Goal: Task Accomplishment & Management: Manage account settings

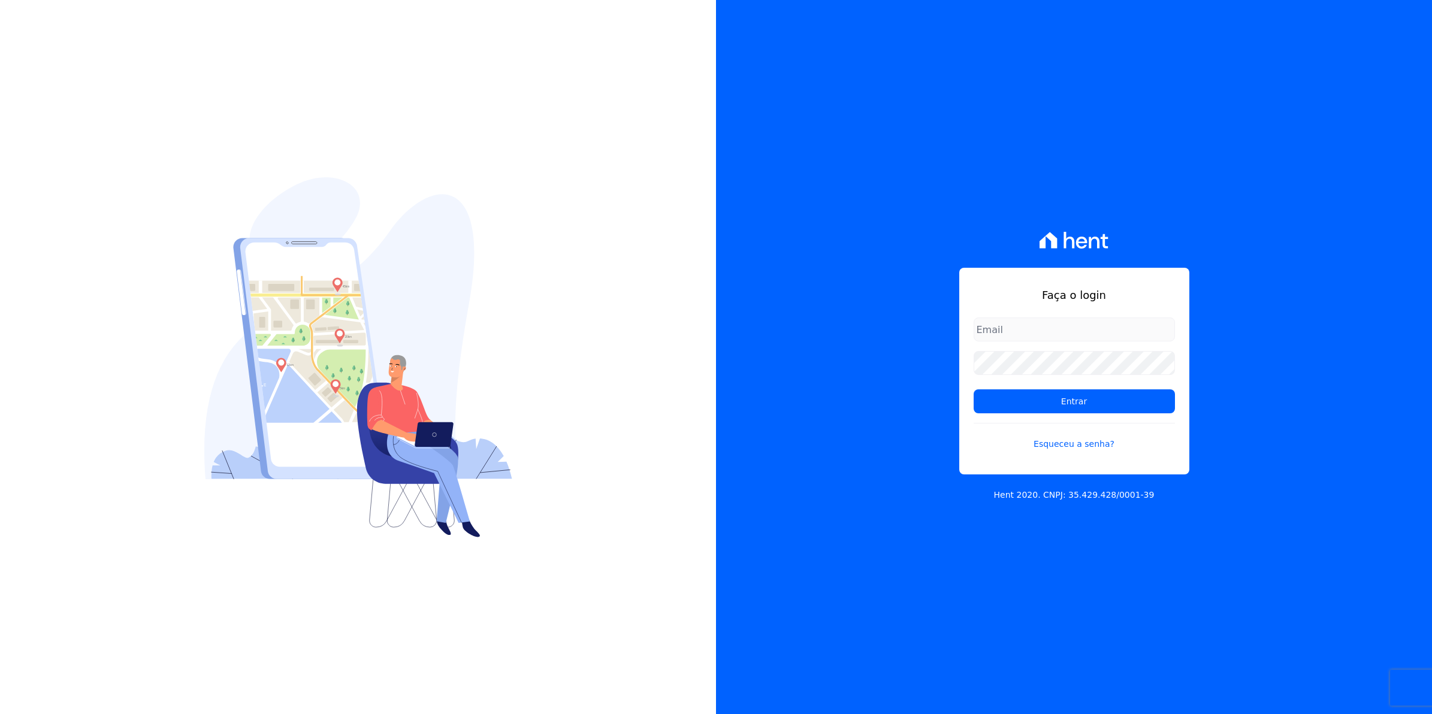
click at [1033, 331] on input "email" at bounding box center [1073, 329] width 201 height 24
type input "cobranca@munte.com.br"
click at [973, 389] on input "Entrar" at bounding box center [1073, 401] width 201 height 24
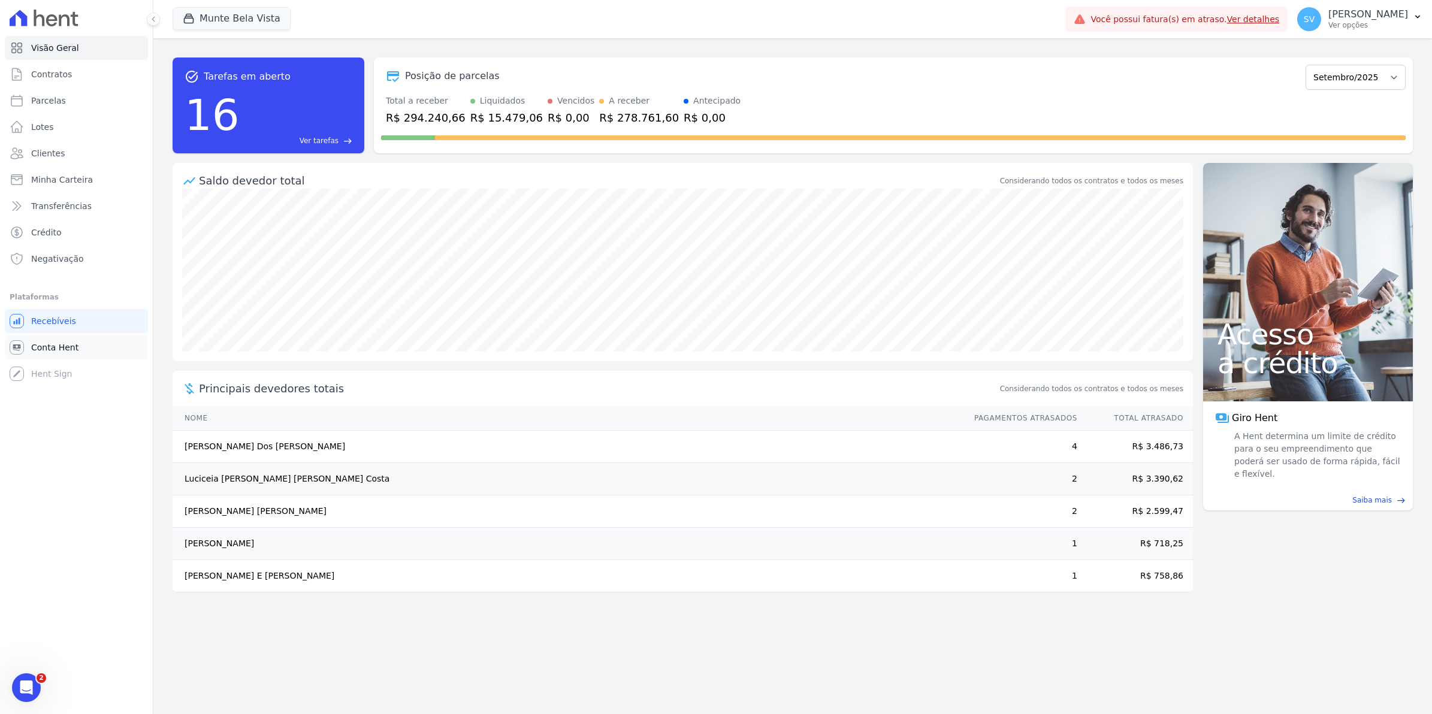
click at [43, 349] on span "Conta Hent" at bounding box center [54, 347] width 47 height 12
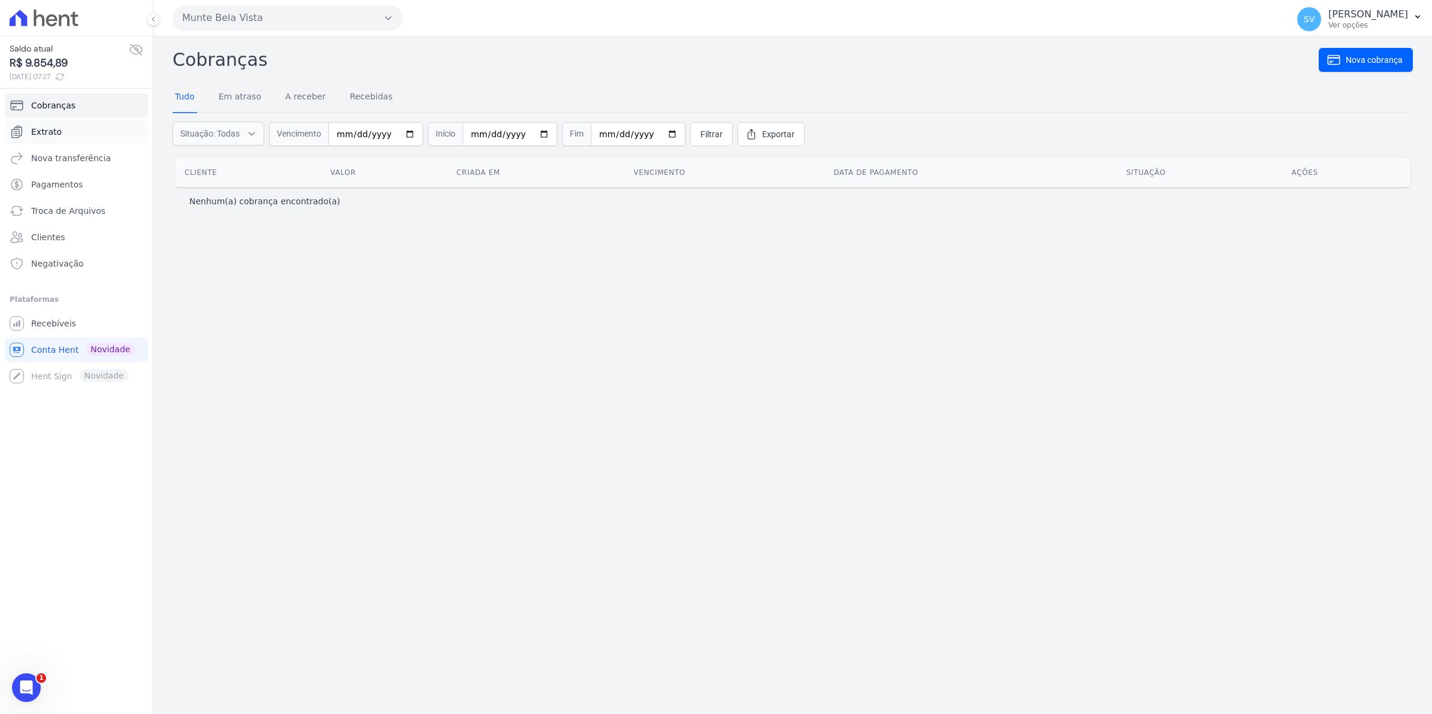
click at [49, 132] on span "Extrato" at bounding box center [46, 132] width 31 height 12
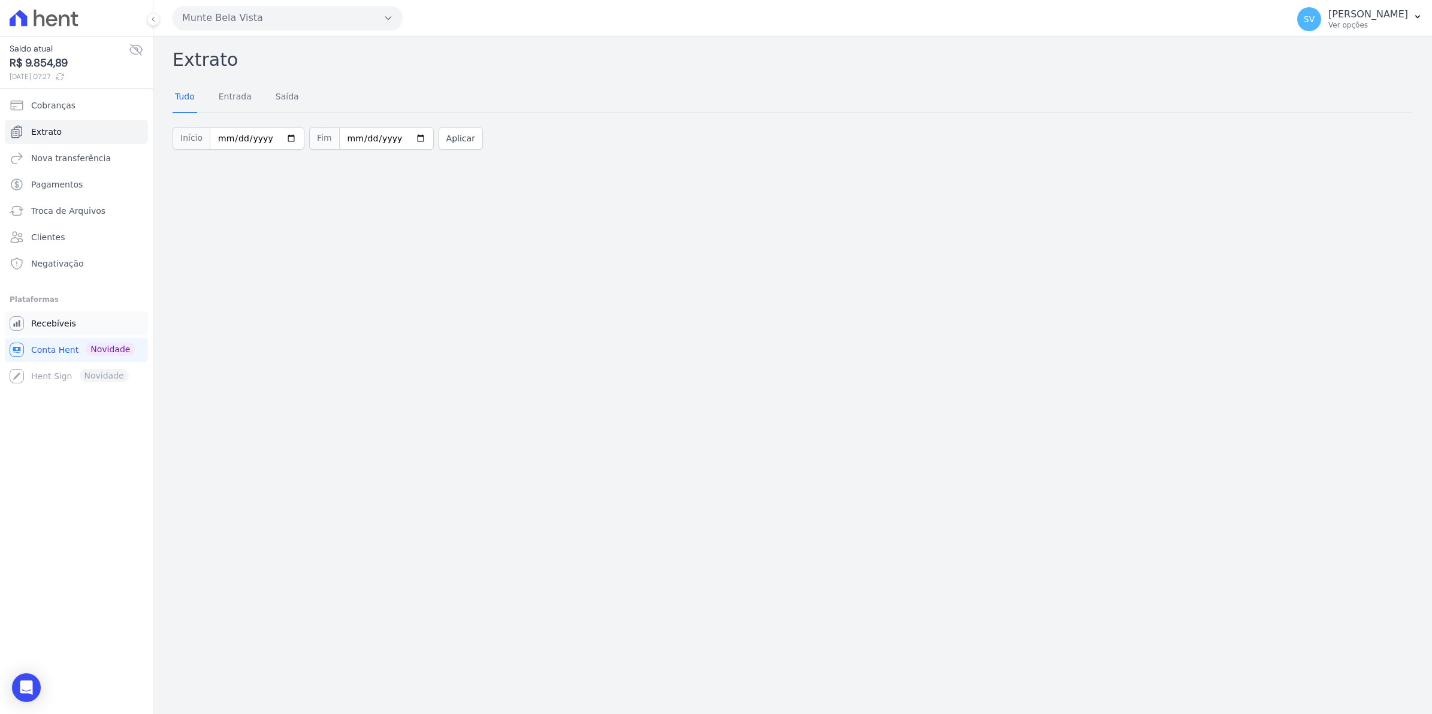
click at [58, 322] on span "Recebíveis" at bounding box center [53, 323] width 45 height 12
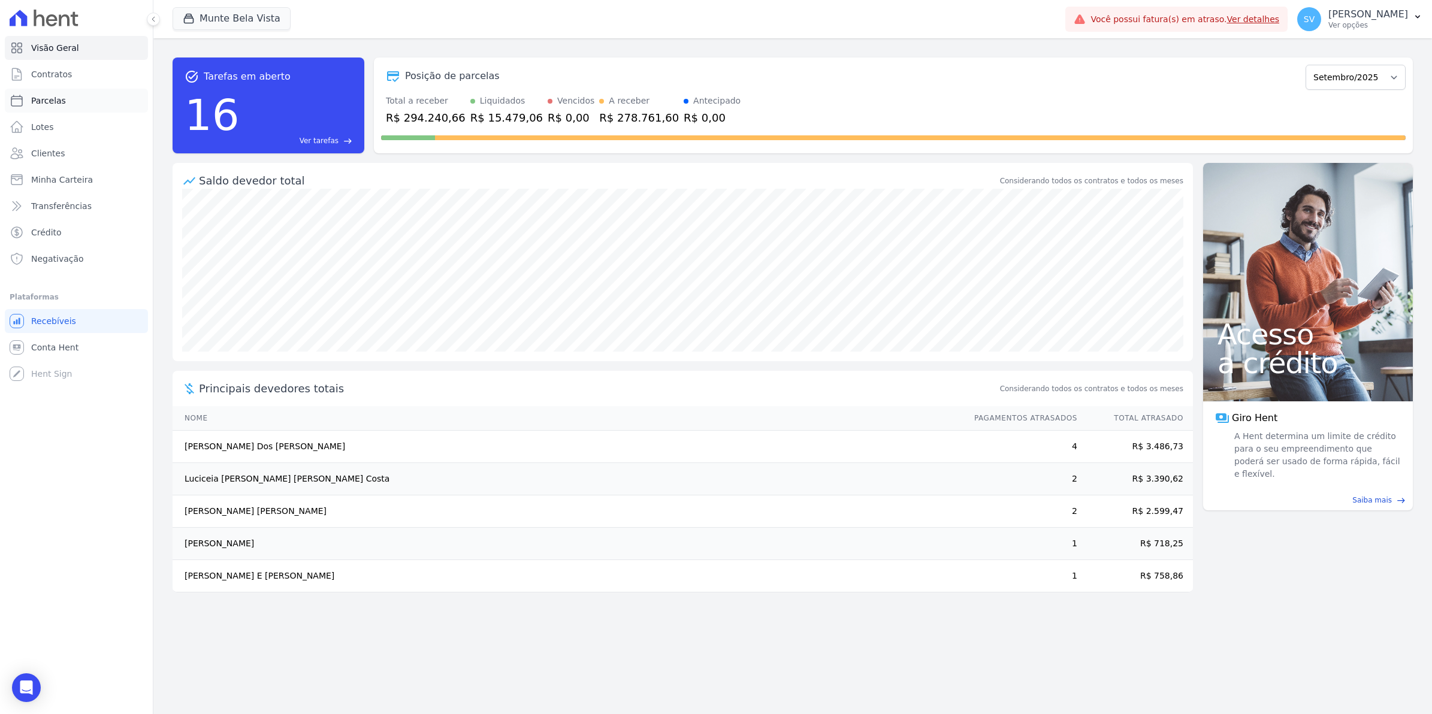
click at [40, 100] on span "Parcelas" at bounding box center [48, 101] width 35 height 12
select select
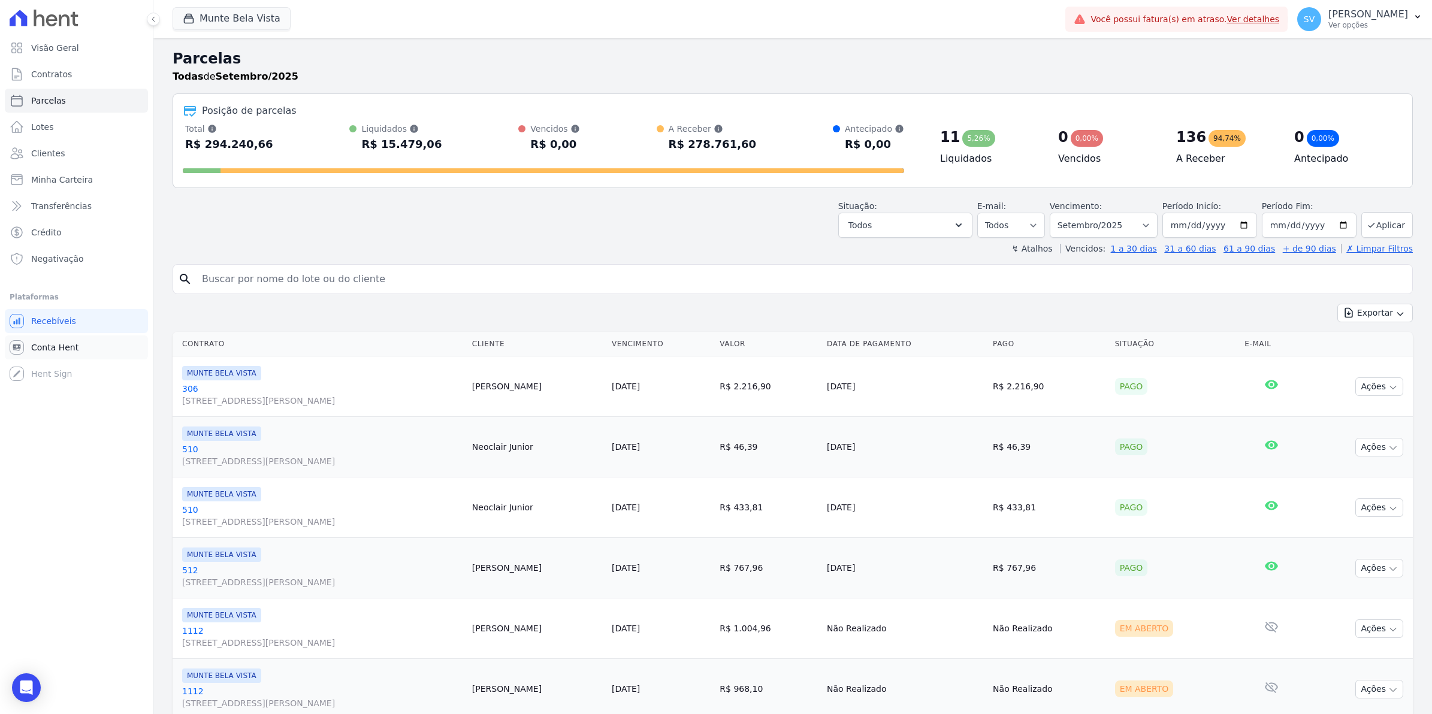
click at [56, 346] on span "Conta Hent" at bounding box center [54, 347] width 47 height 12
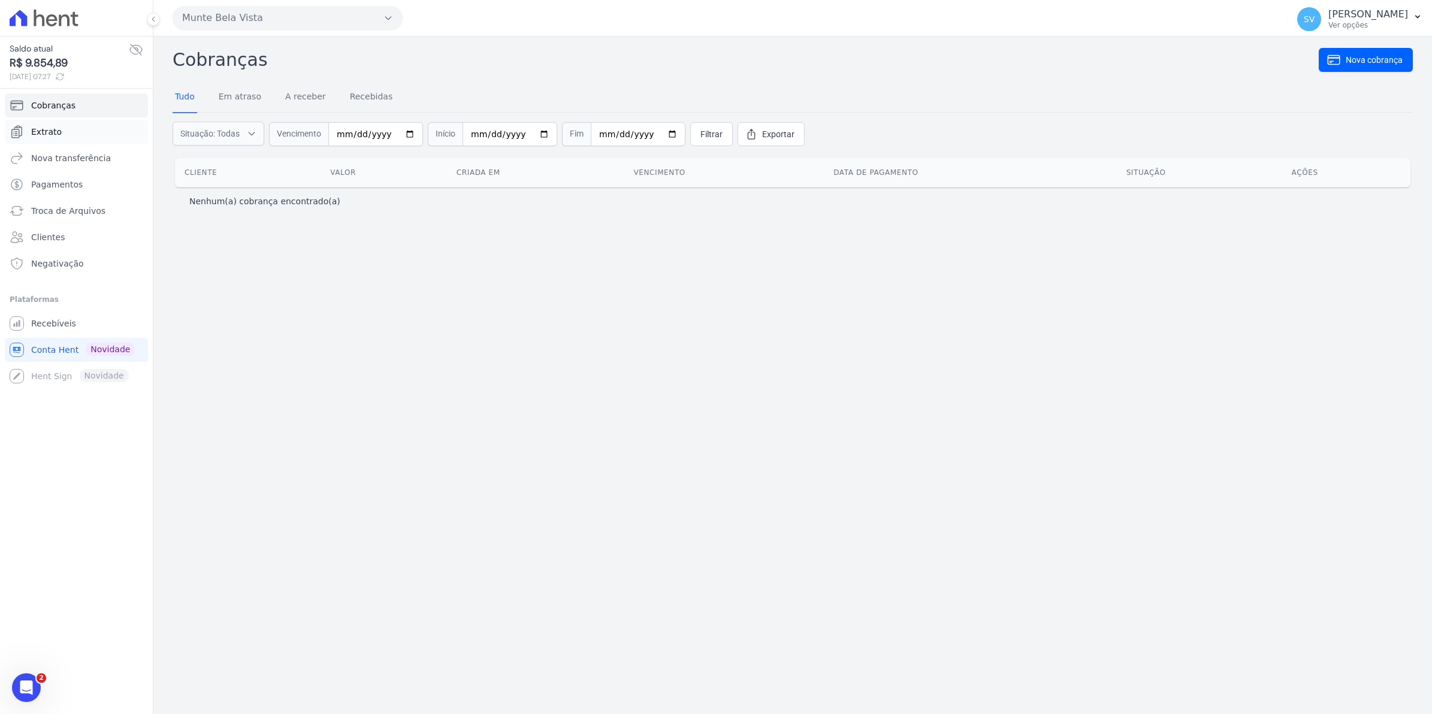
click at [43, 131] on span "Extrato" at bounding box center [46, 132] width 31 height 12
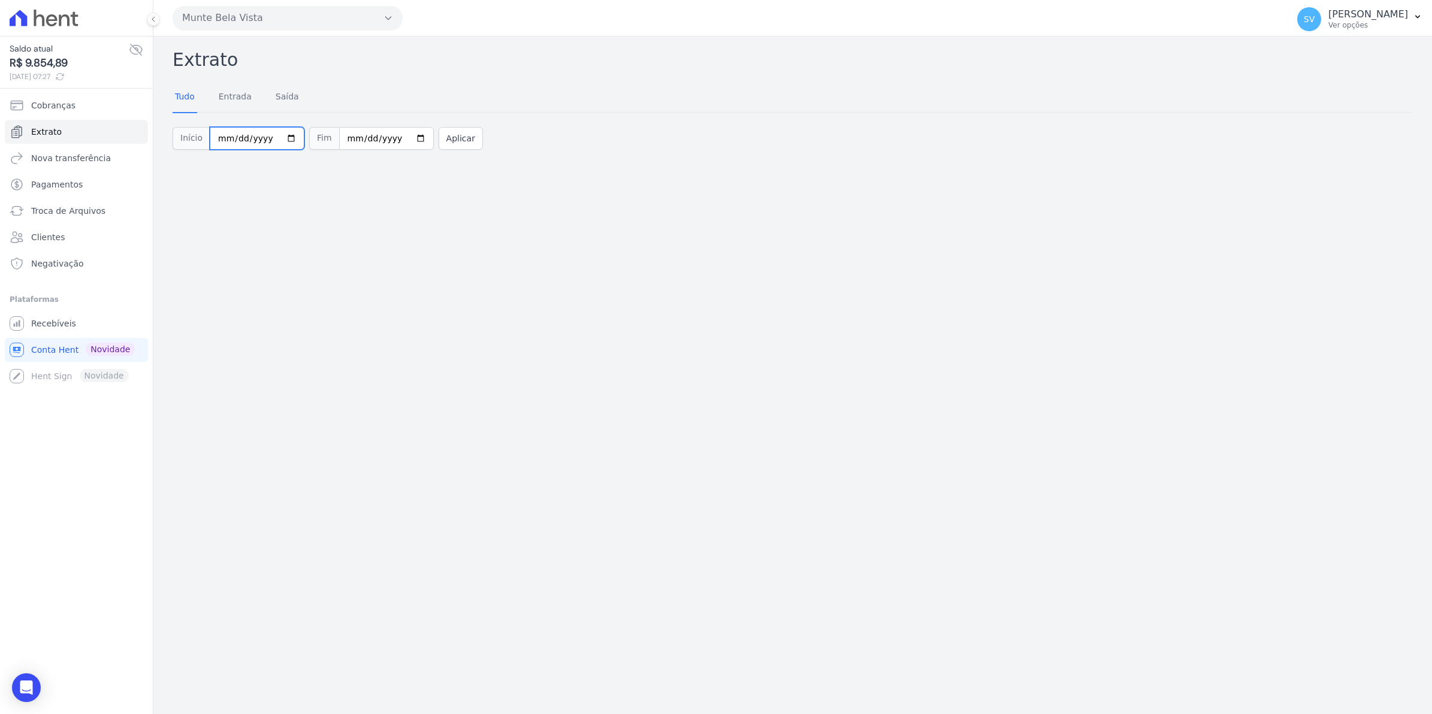
click at [286, 140] on input "[DATE]" at bounding box center [257, 138] width 95 height 23
type input "2025-09-28"
click at [445, 134] on button "Aplicar" at bounding box center [460, 138] width 44 height 23
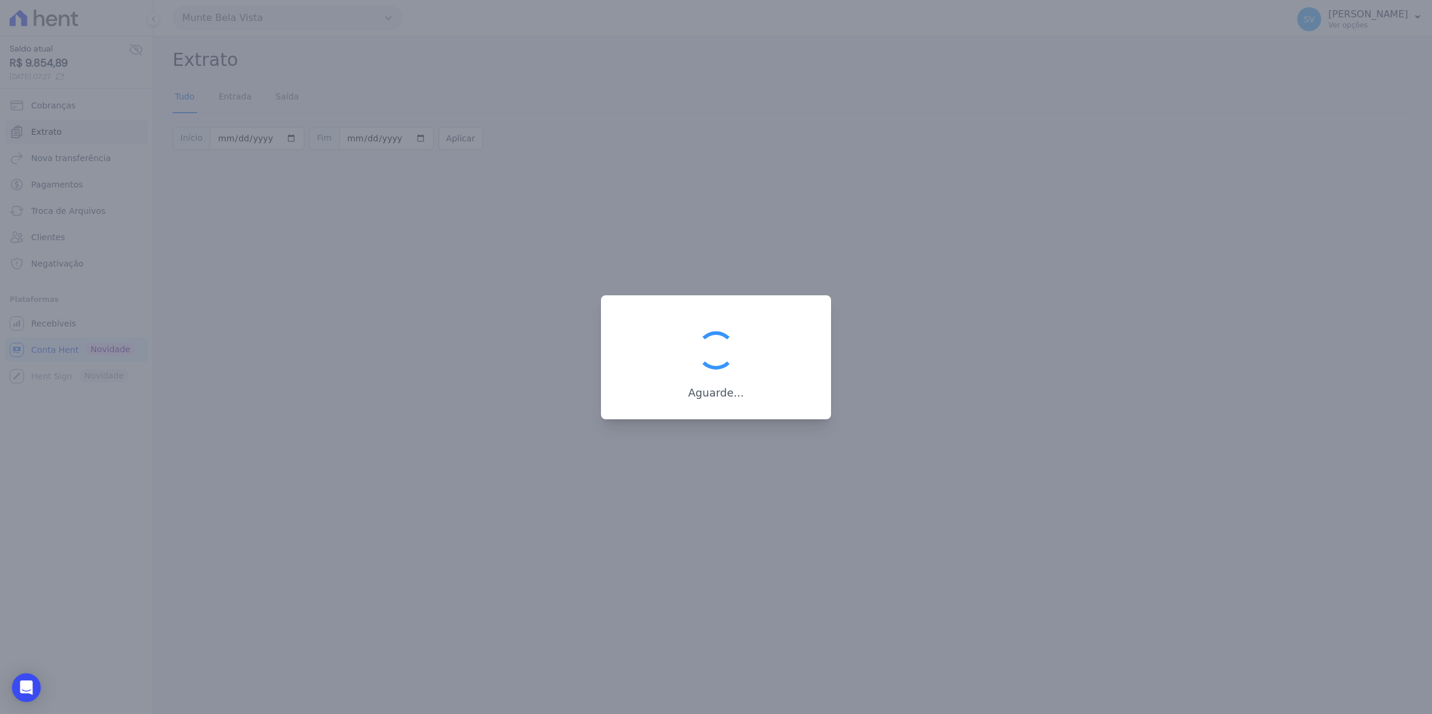
click at [746, 382] on div "Aguarde..." at bounding box center [716, 363] width 192 height 74
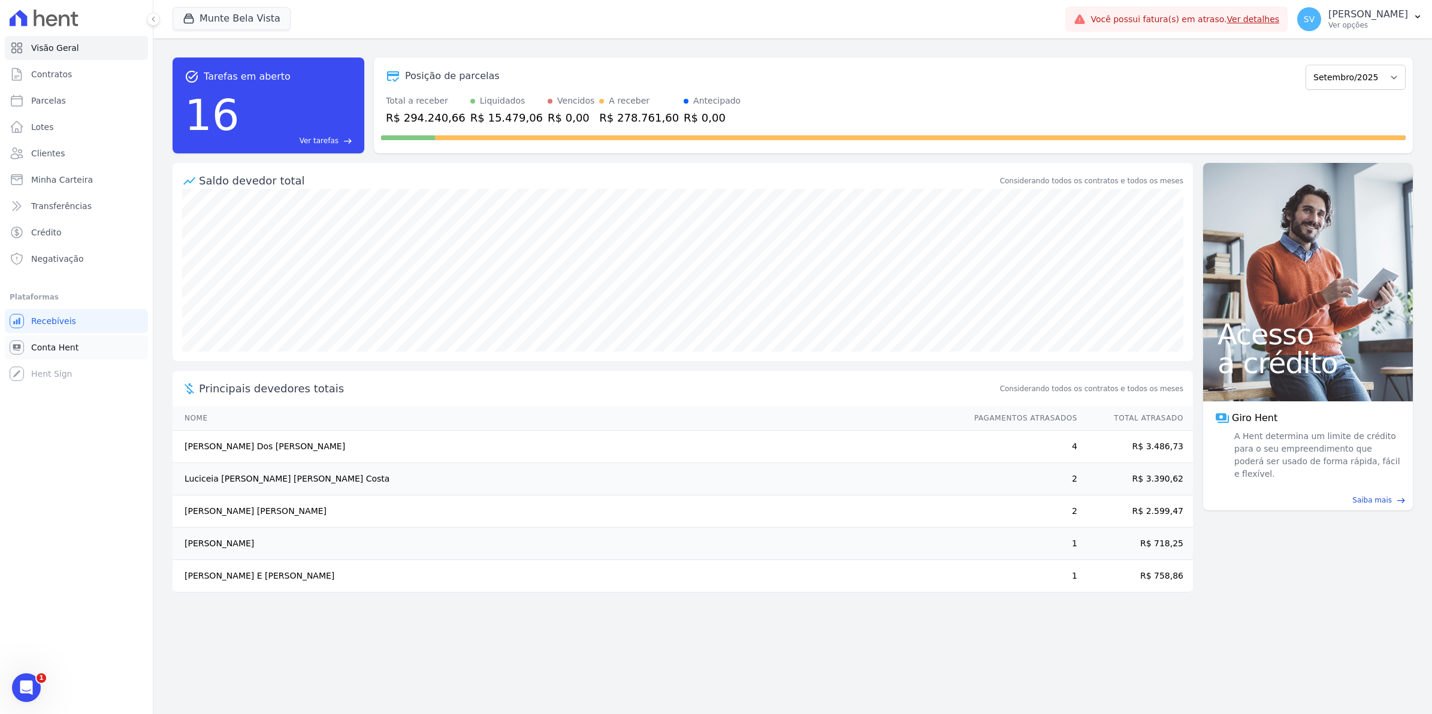
click at [55, 349] on span "Conta Hent" at bounding box center [54, 347] width 47 height 12
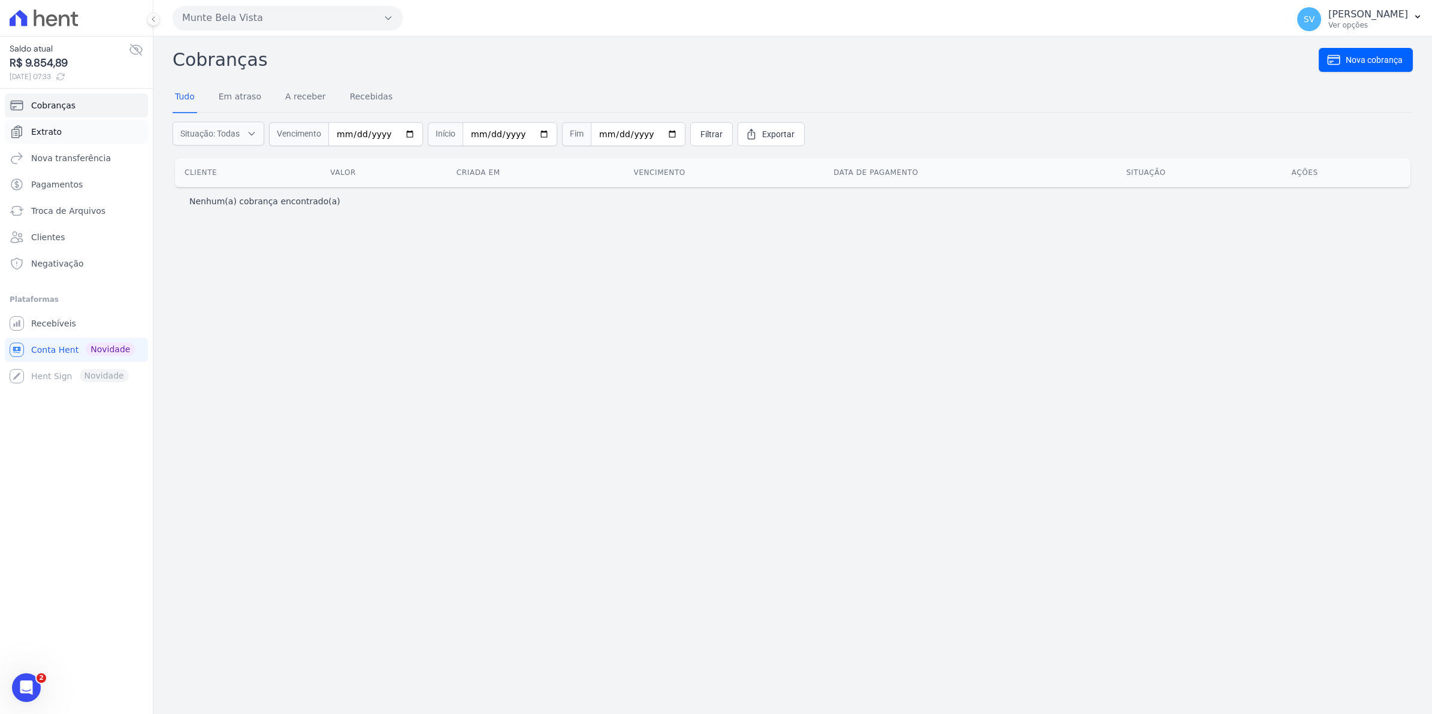
click at [52, 132] on span "Extrato" at bounding box center [46, 132] width 31 height 12
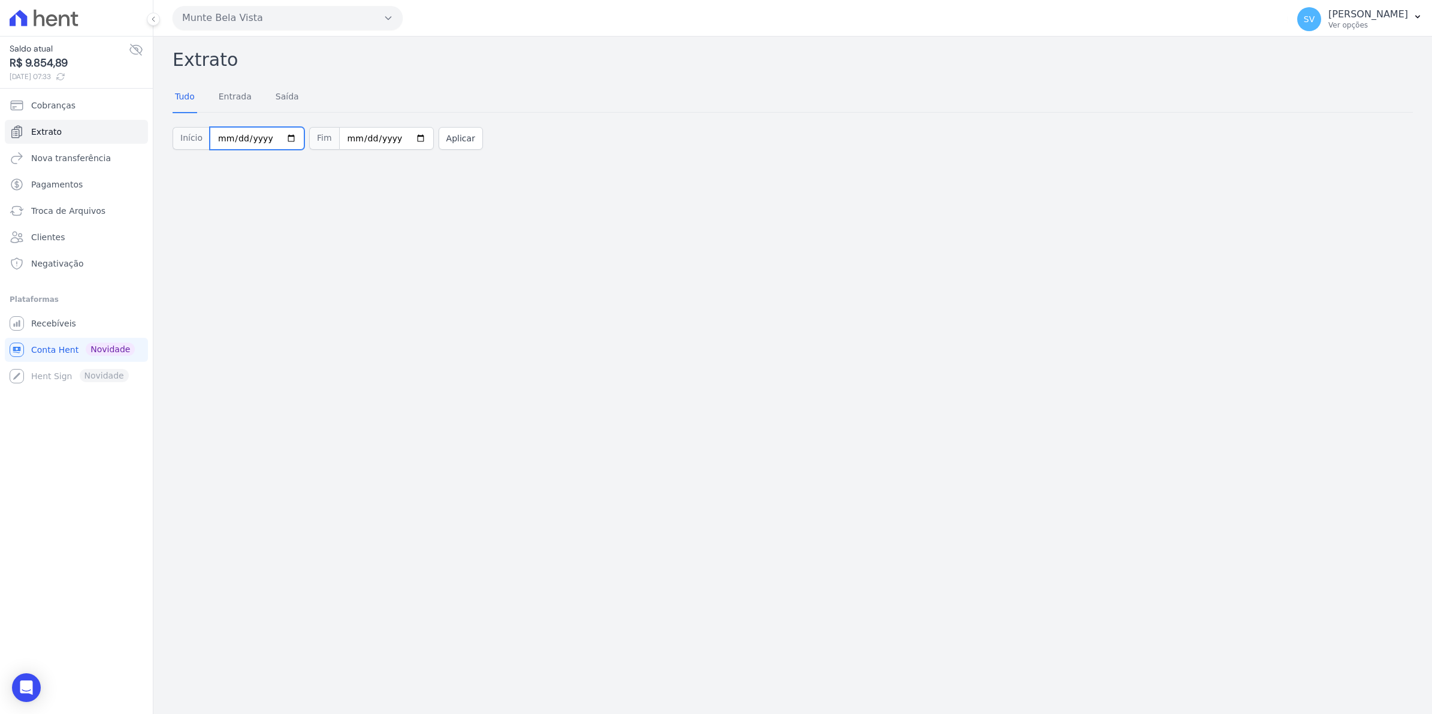
click at [285, 135] on input "[DATE]" at bounding box center [257, 138] width 95 height 23
type input "[DATE]"
click at [462, 139] on button "Aplicar" at bounding box center [460, 138] width 44 height 23
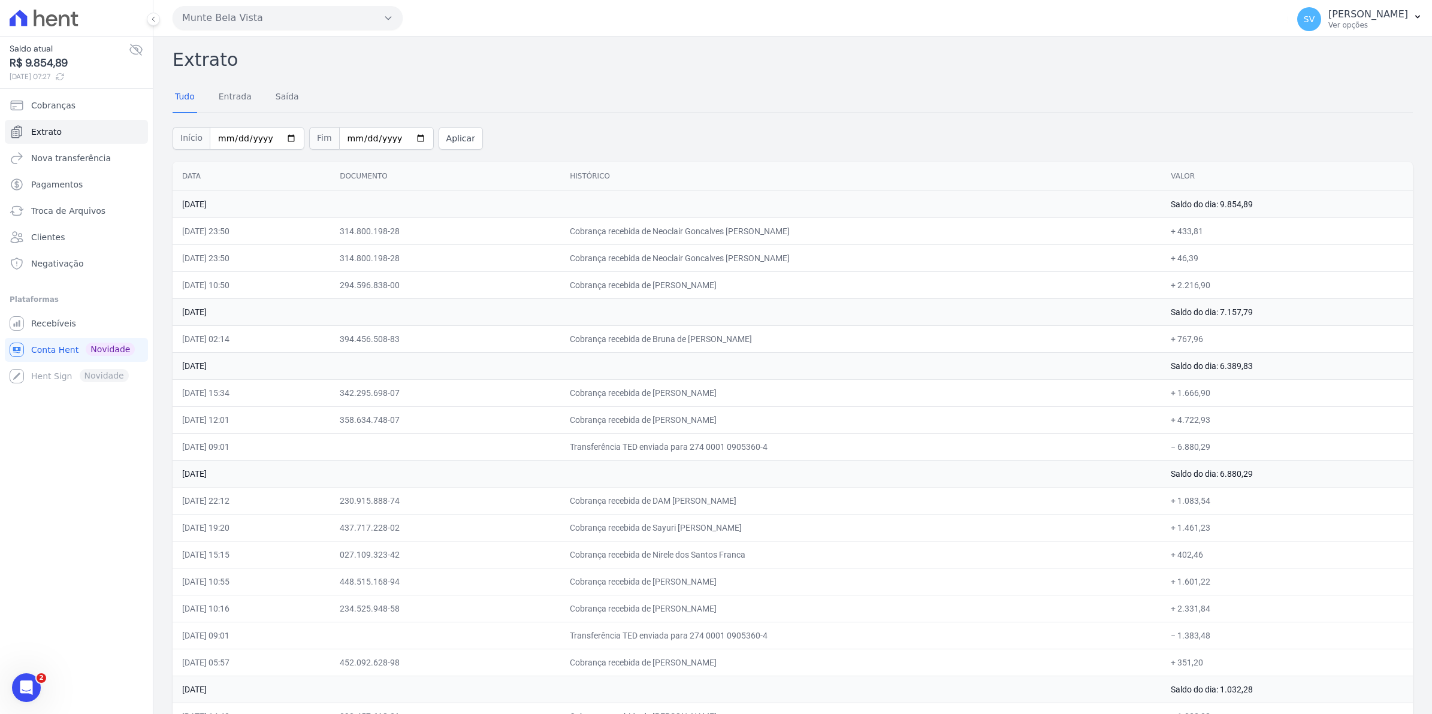
scroll to position [75, 0]
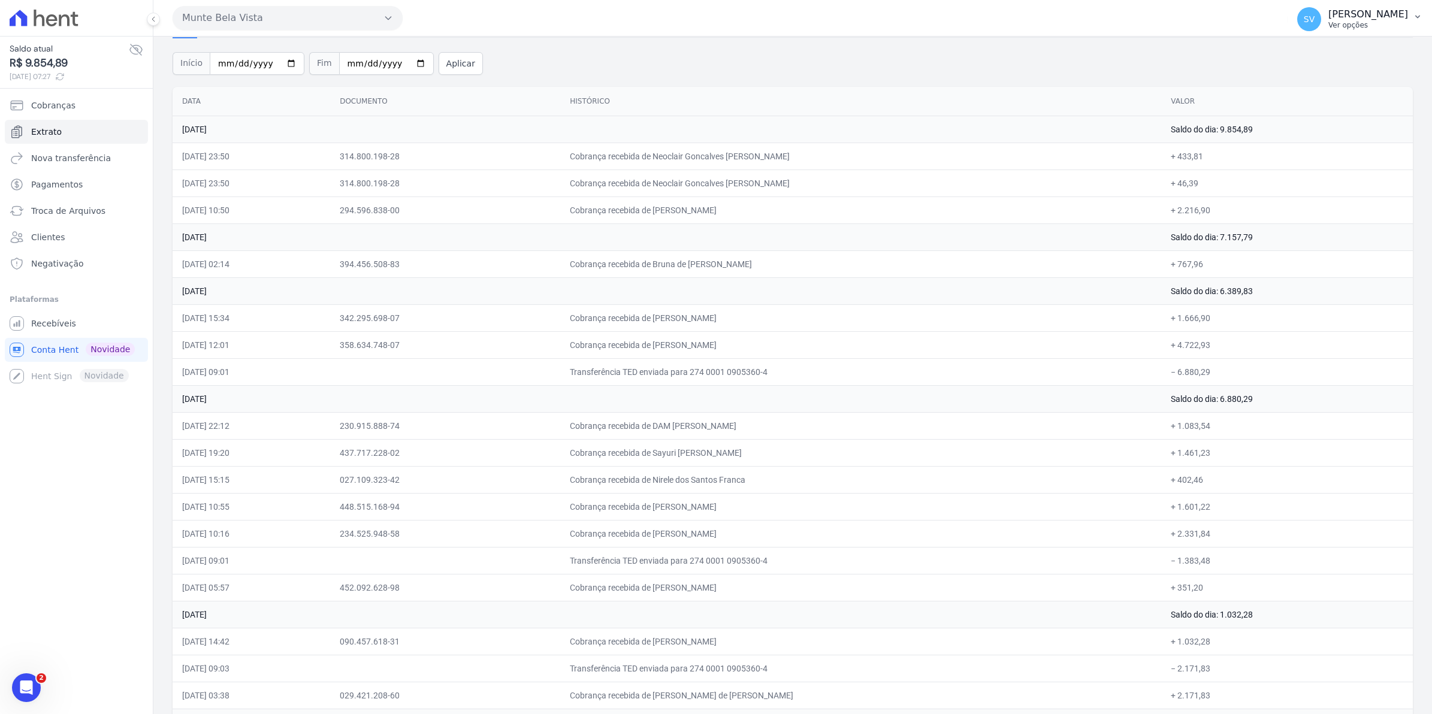
click at [1315, 30] on div "SV [PERSON_NAME] Ver opções" at bounding box center [1352, 19] width 111 height 24
click at [52, 324] on span "Recebíveis" at bounding box center [53, 323] width 45 height 12
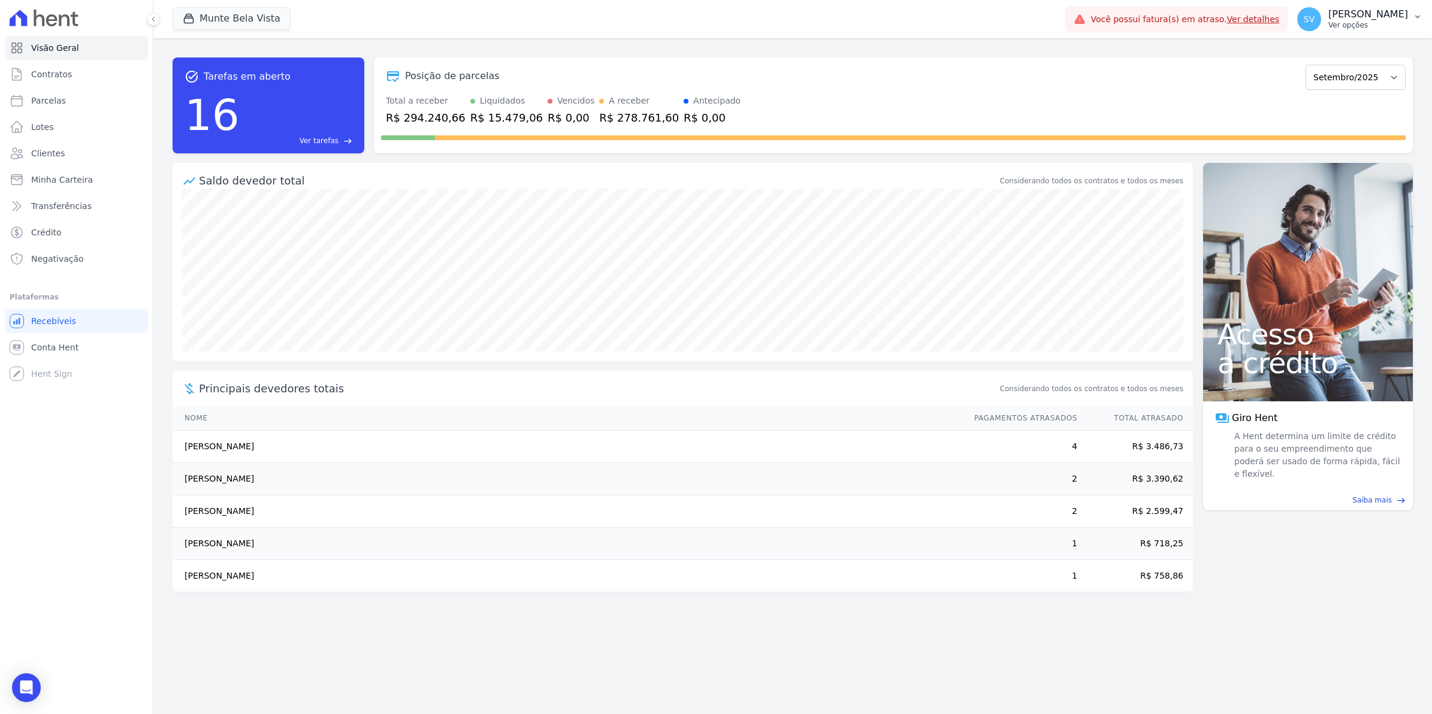
click at [1314, 20] on span "SV" at bounding box center [1308, 19] width 11 height 8
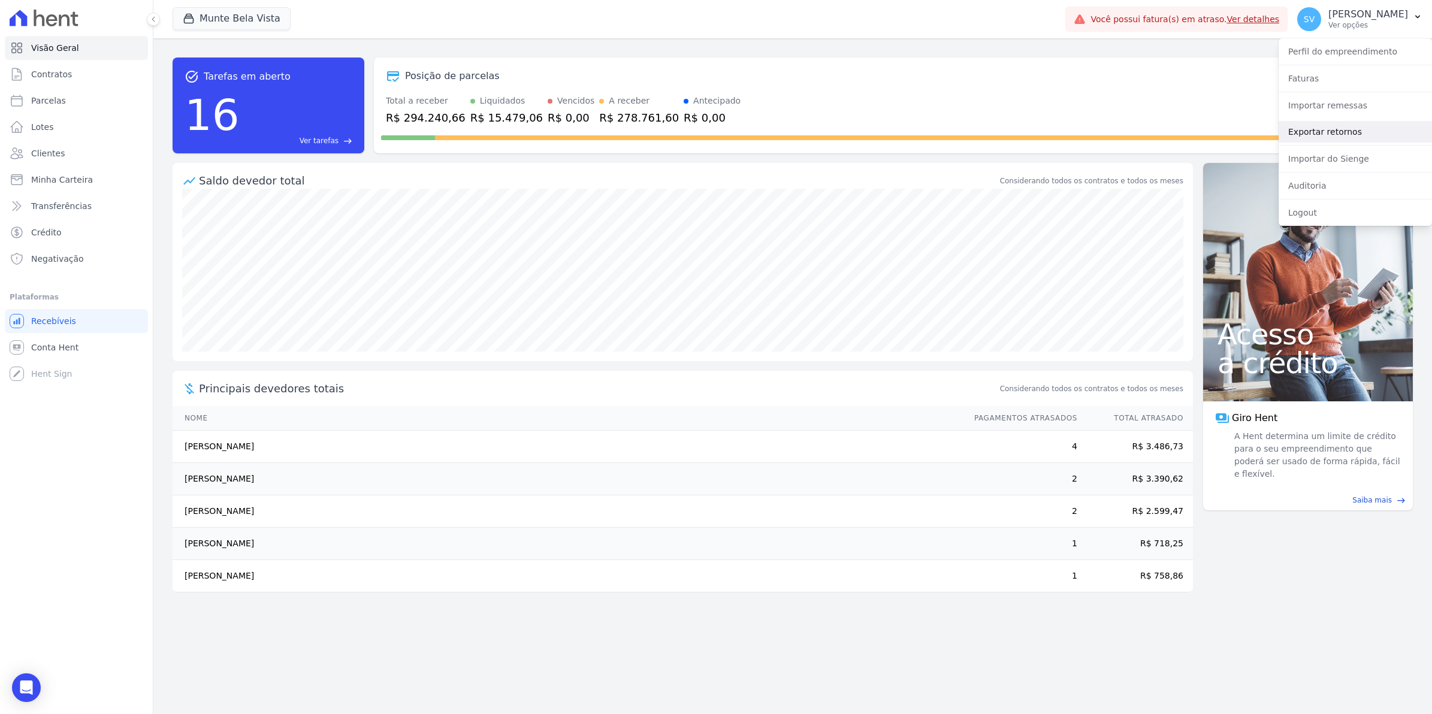
click at [1318, 131] on link "Exportar retornos" at bounding box center [1354, 132] width 153 height 22
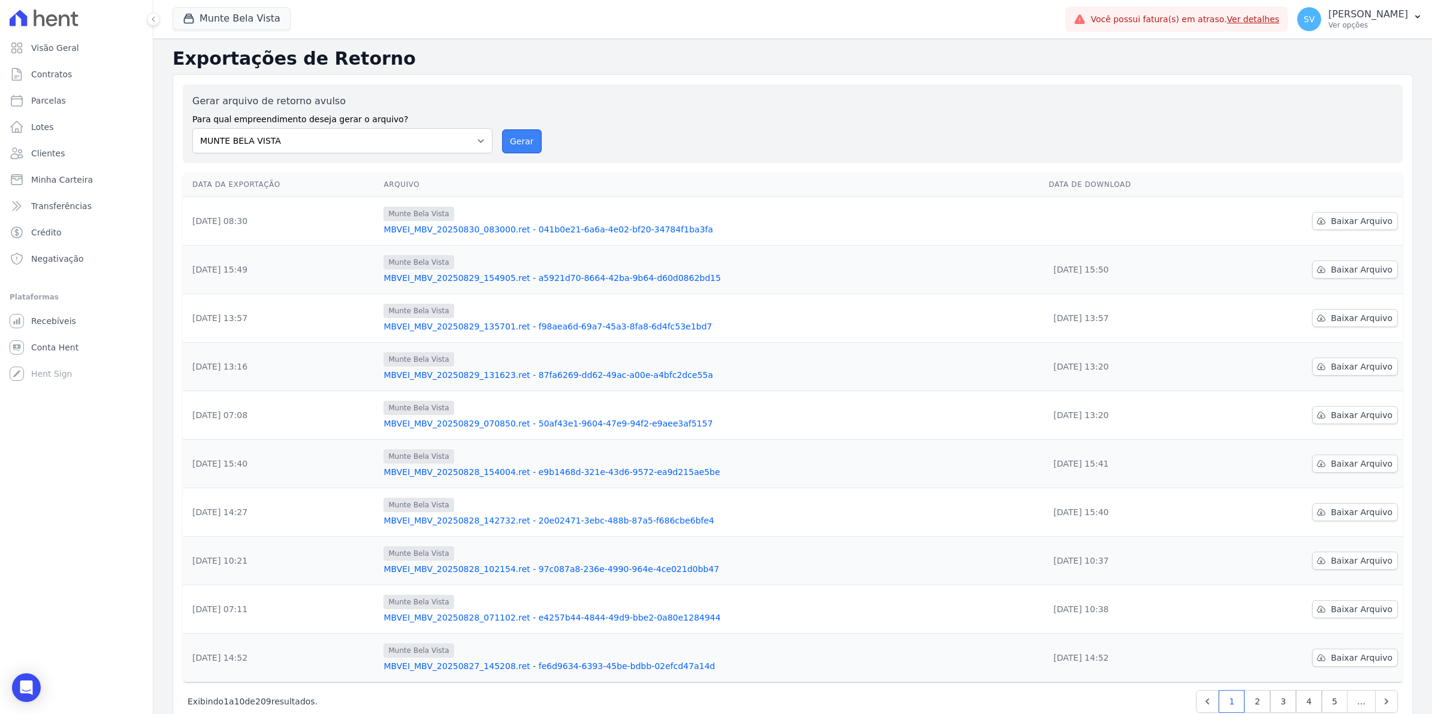
click at [512, 135] on button "Gerar" at bounding box center [522, 141] width 40 height 24
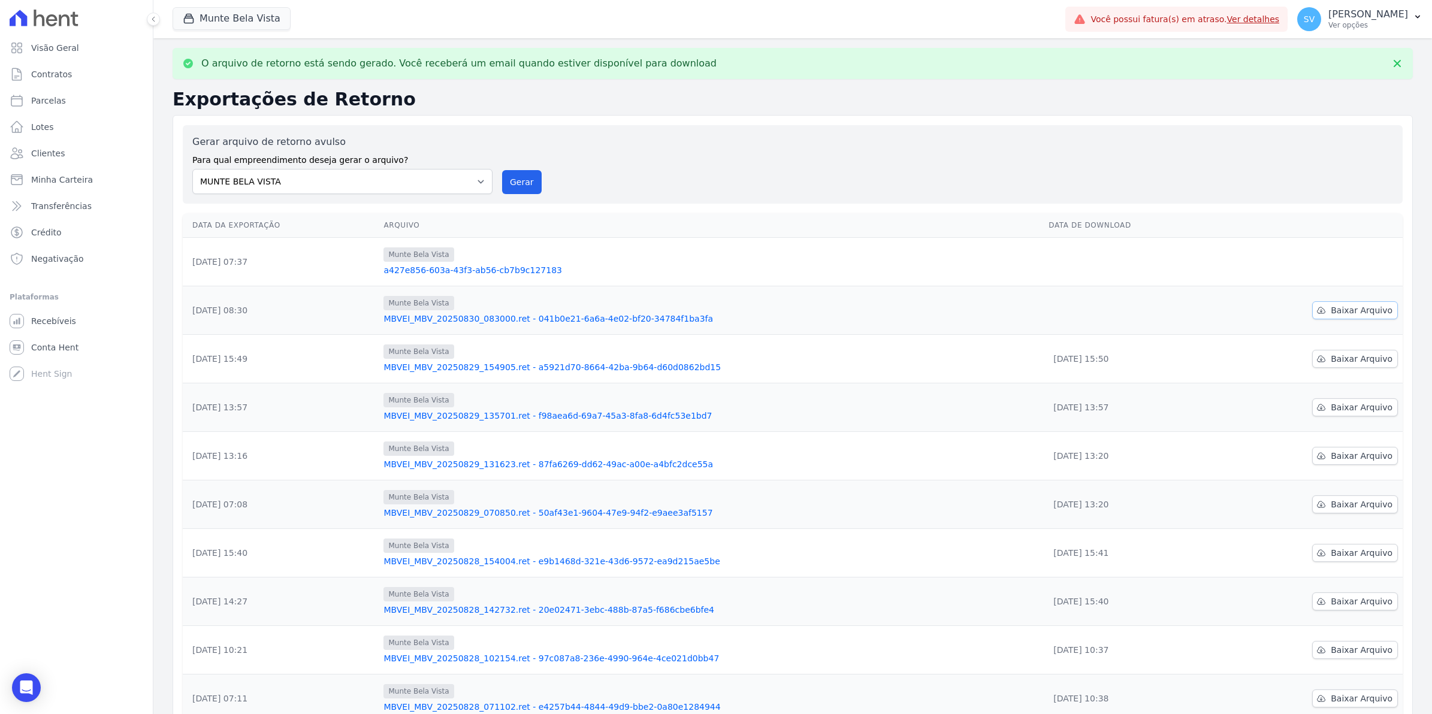
click at [1353, 311] on span "Baixar Arquivo" at bounding box center [1361, 310] width 62 height 12
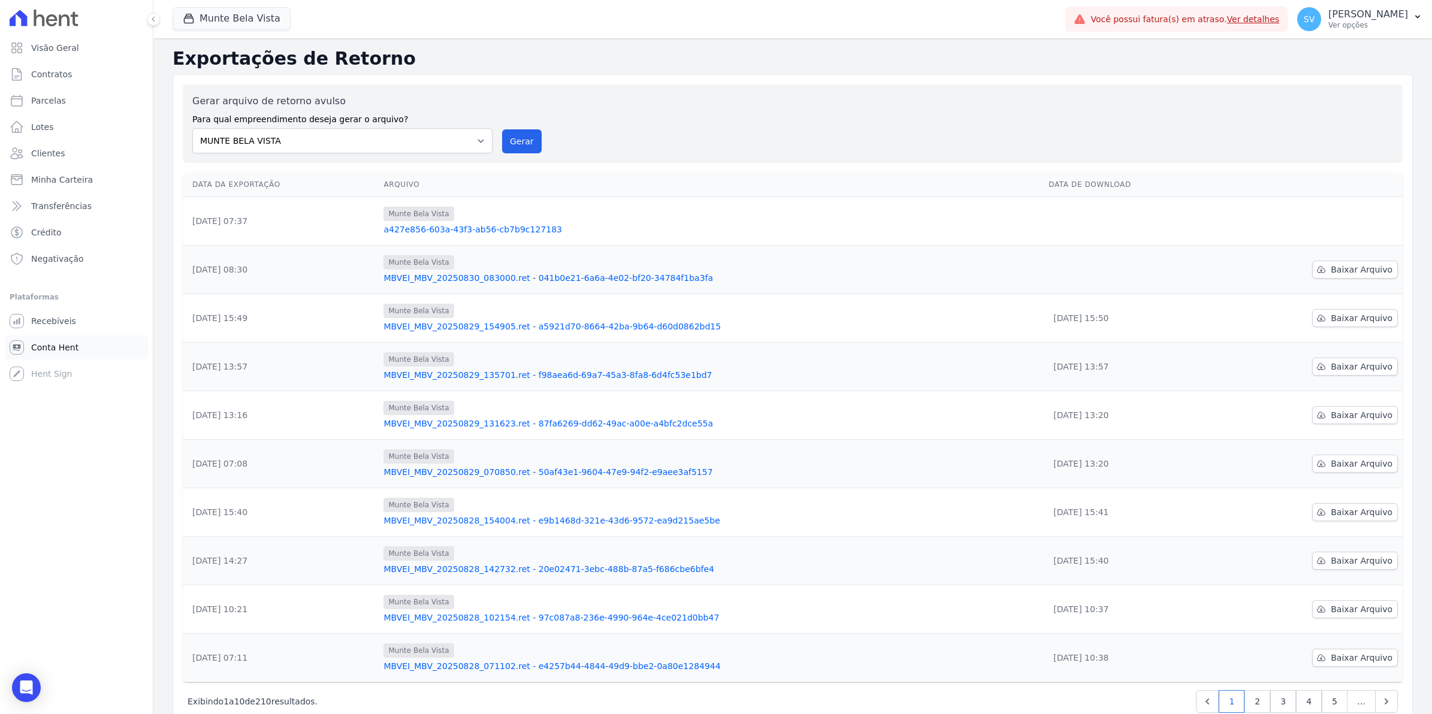
click at [49, 346] on span "Conta Hent" at bounding box center [54, 347] width 47 height 12
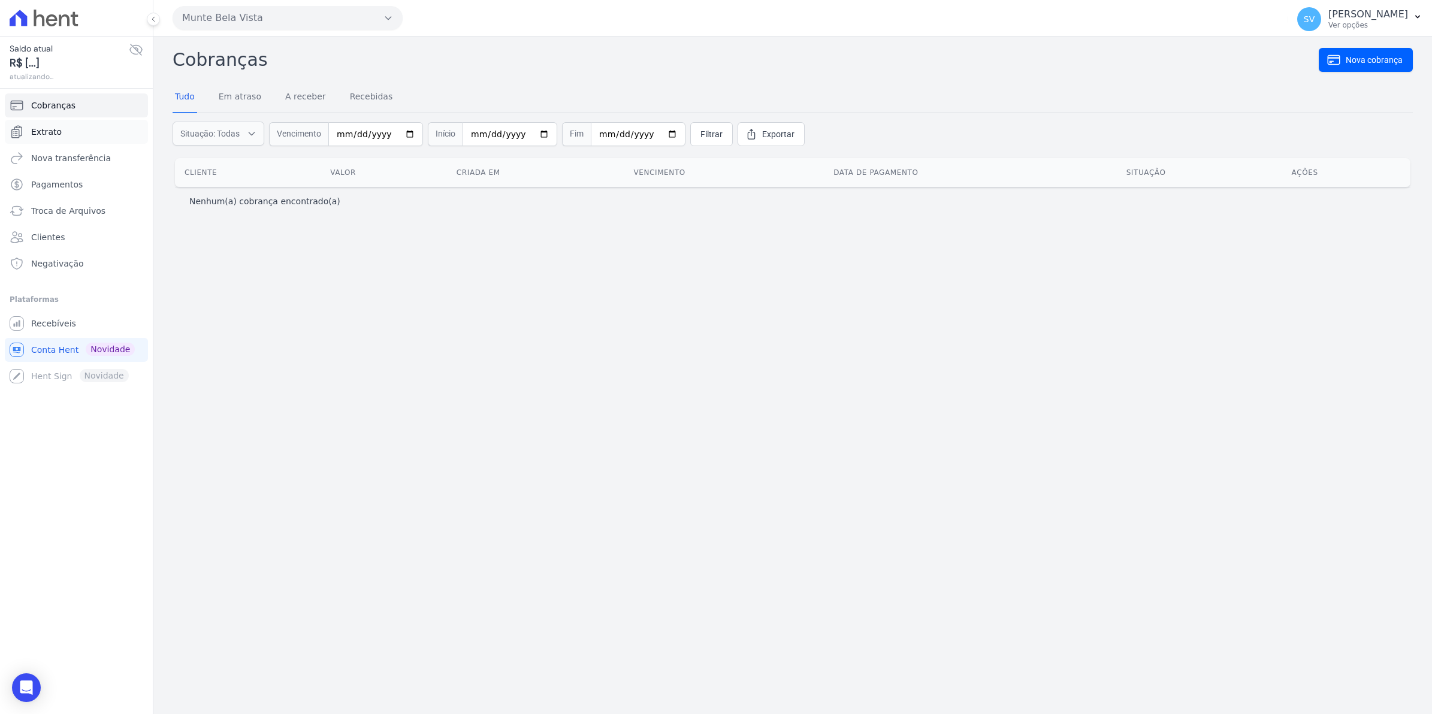
click at [55, 130] on span "Extrato" at bounding box center [46, 132] width 31 height 12
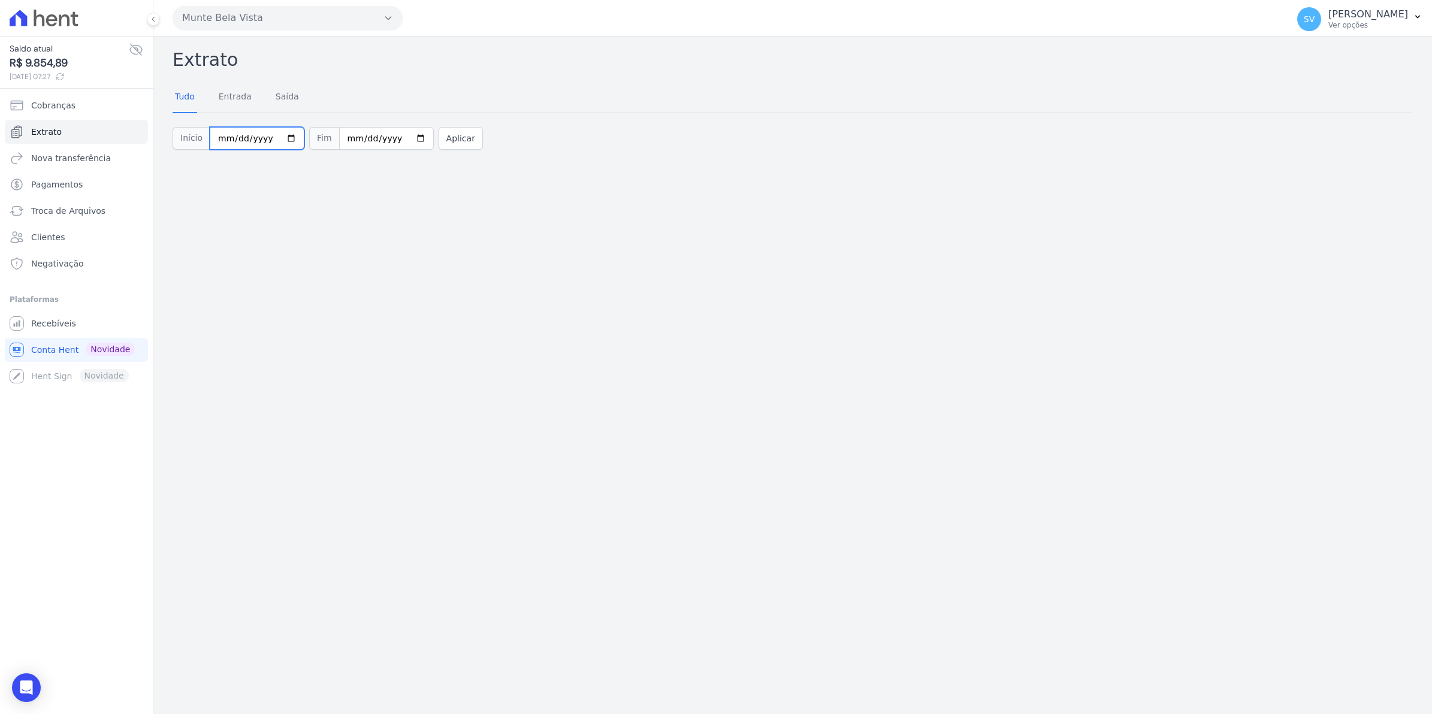
click at [282, 140] on input "[DATE]" at bounding box center [257, 138] width 95 height 23
type input "[DATE]"
click at [453, 136] on button "Aplicar" at bounding box center [460, 138] width 44 height 23
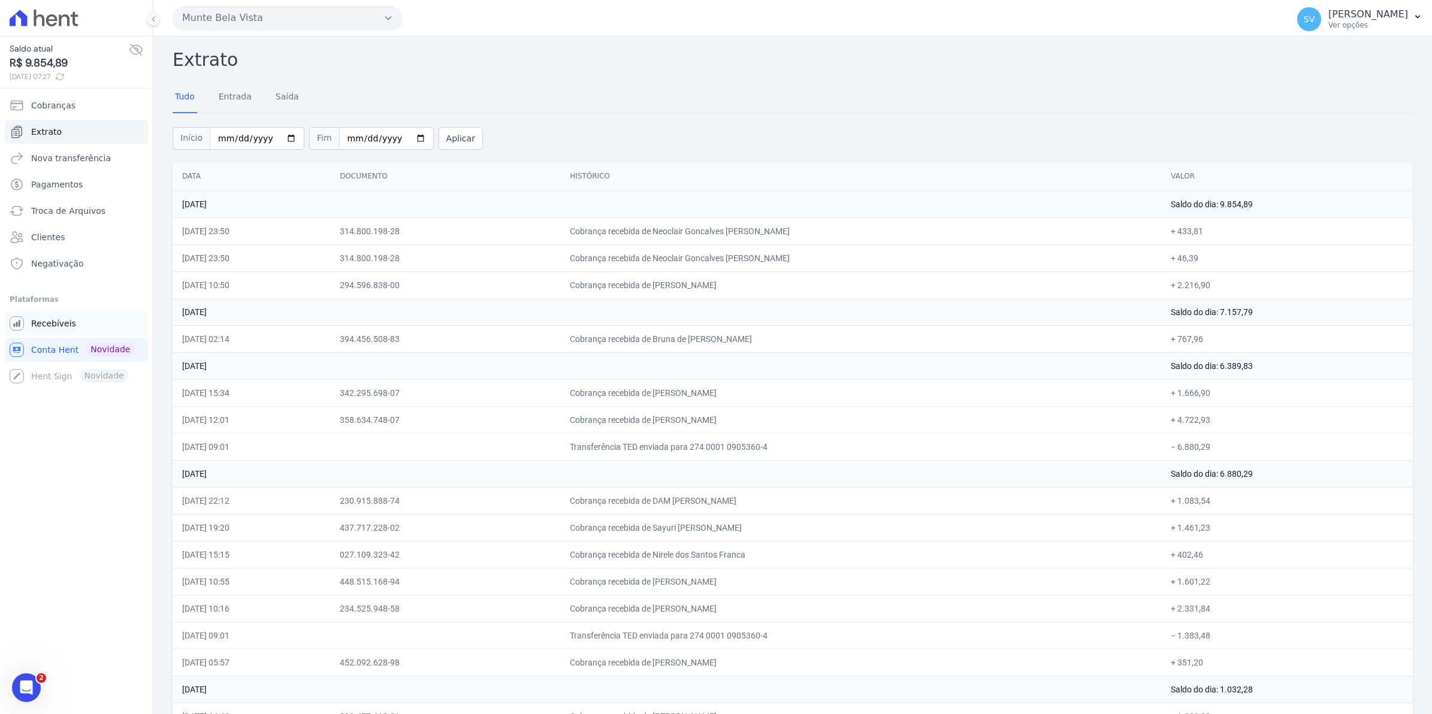
click at [54, 326] on span "Recebíveis" at bounding box center [53, 323] width 45 height 12
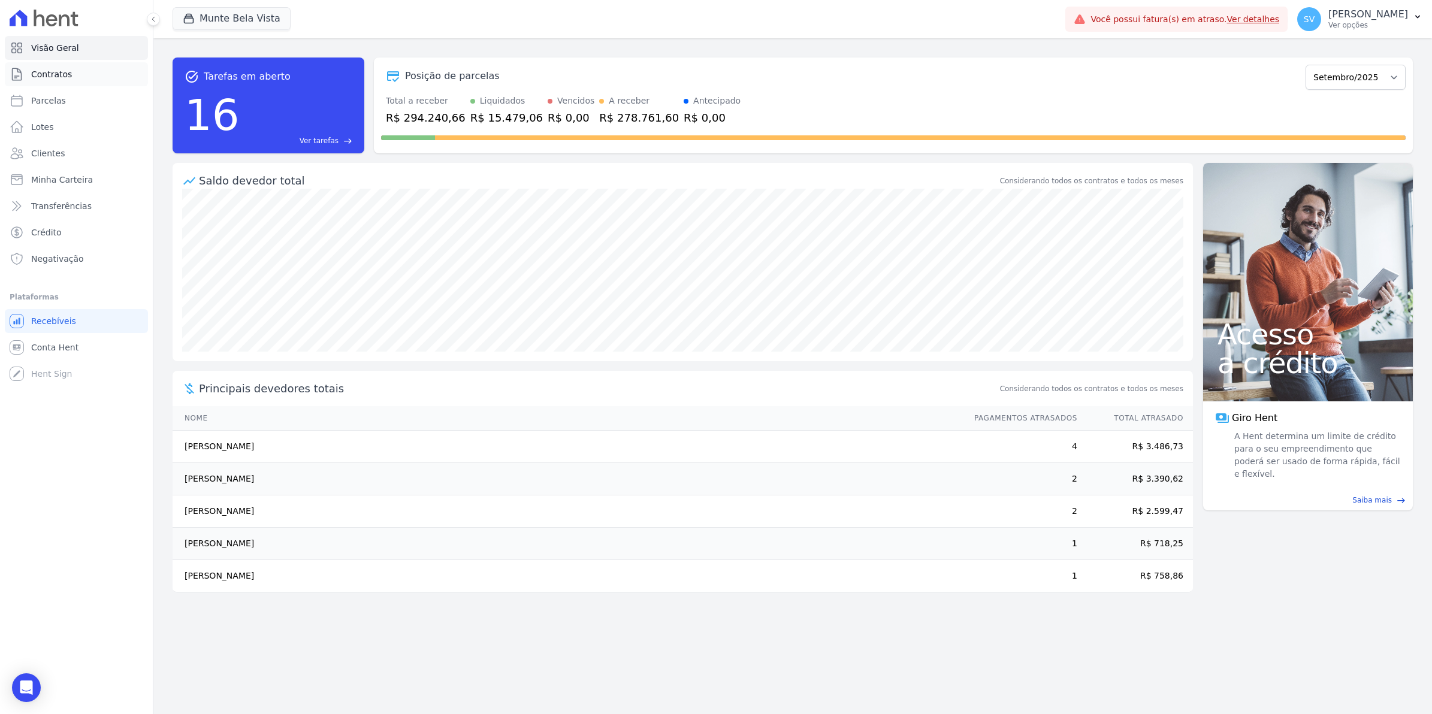
click at [33, 75] on span "Contratos" at bounding box center [51, 74] width 41 height 12
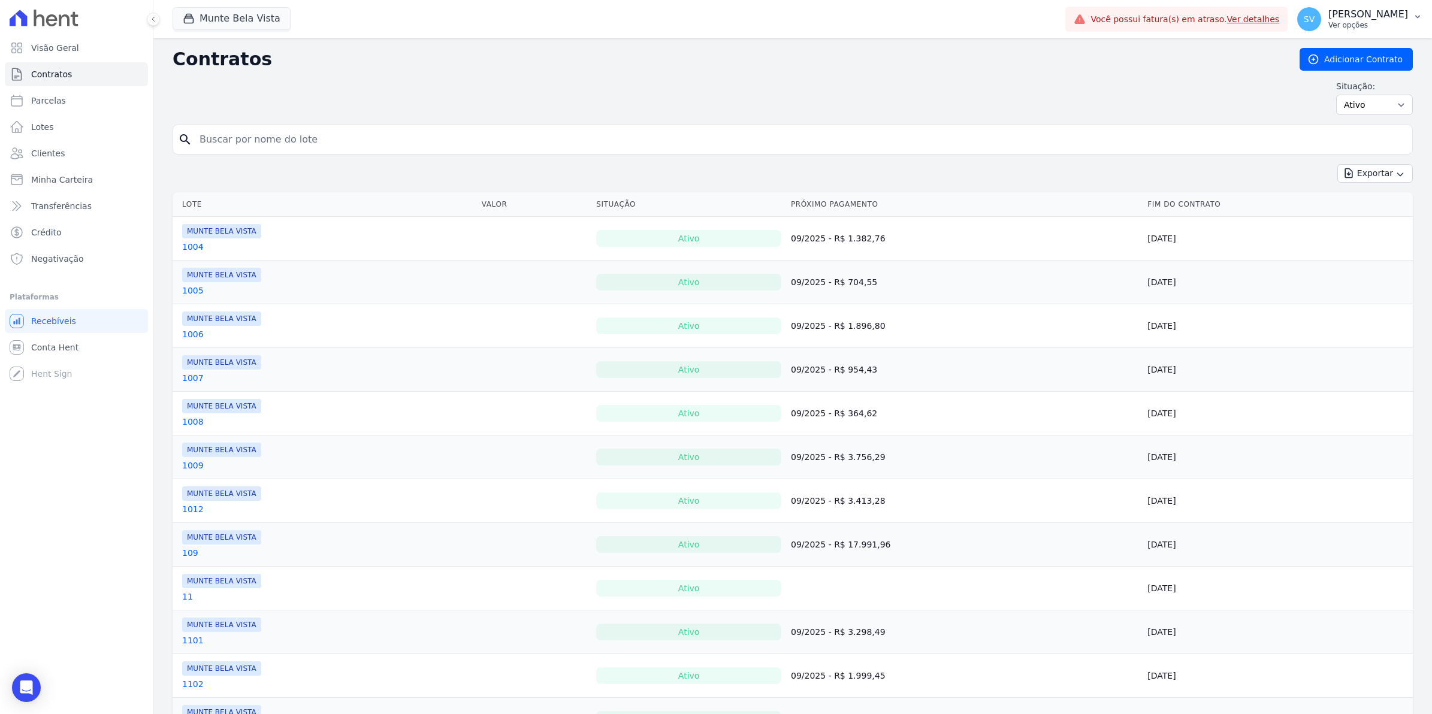
click at [1321, 27] on span "SV" at bounding box center [1309, 19] width 24 height 24
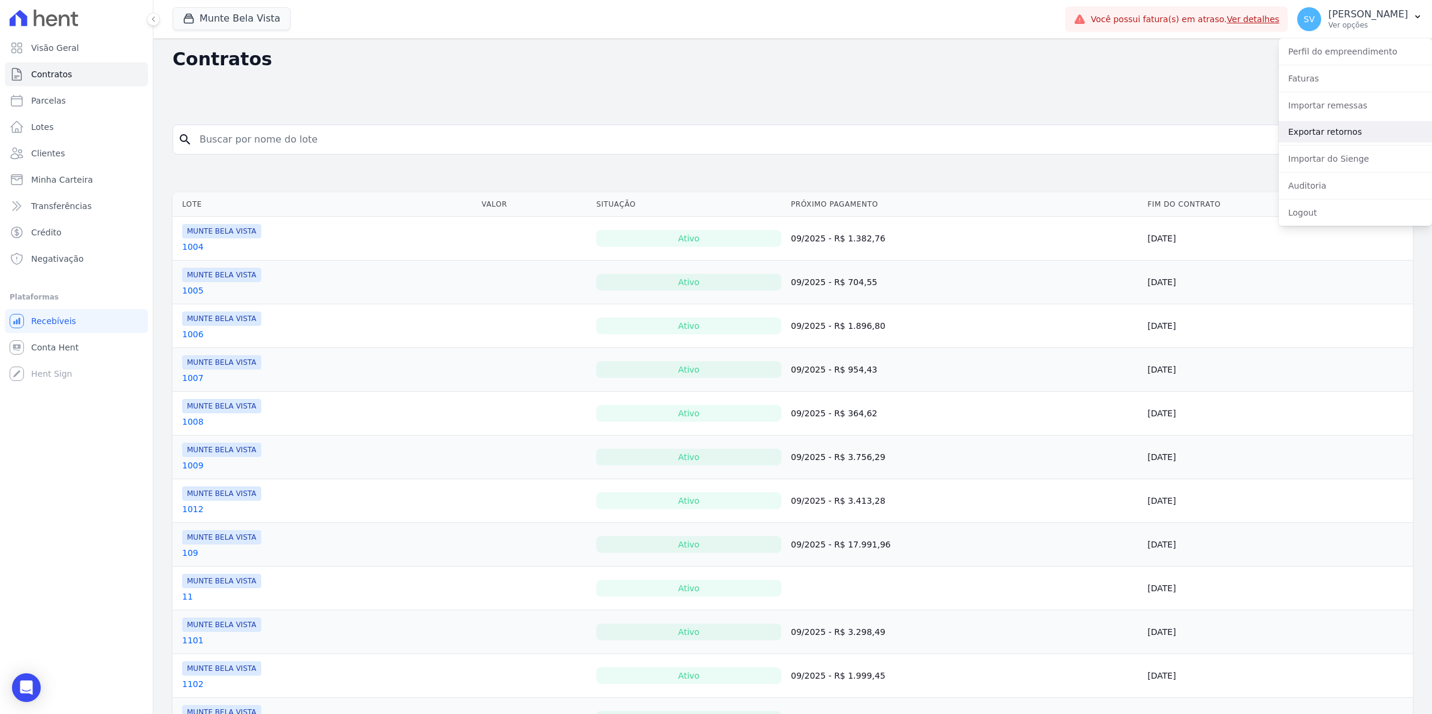
click at [1318, 129] on link "Exportar retornos" at bounding box center [1354, 132] width 153 height 22
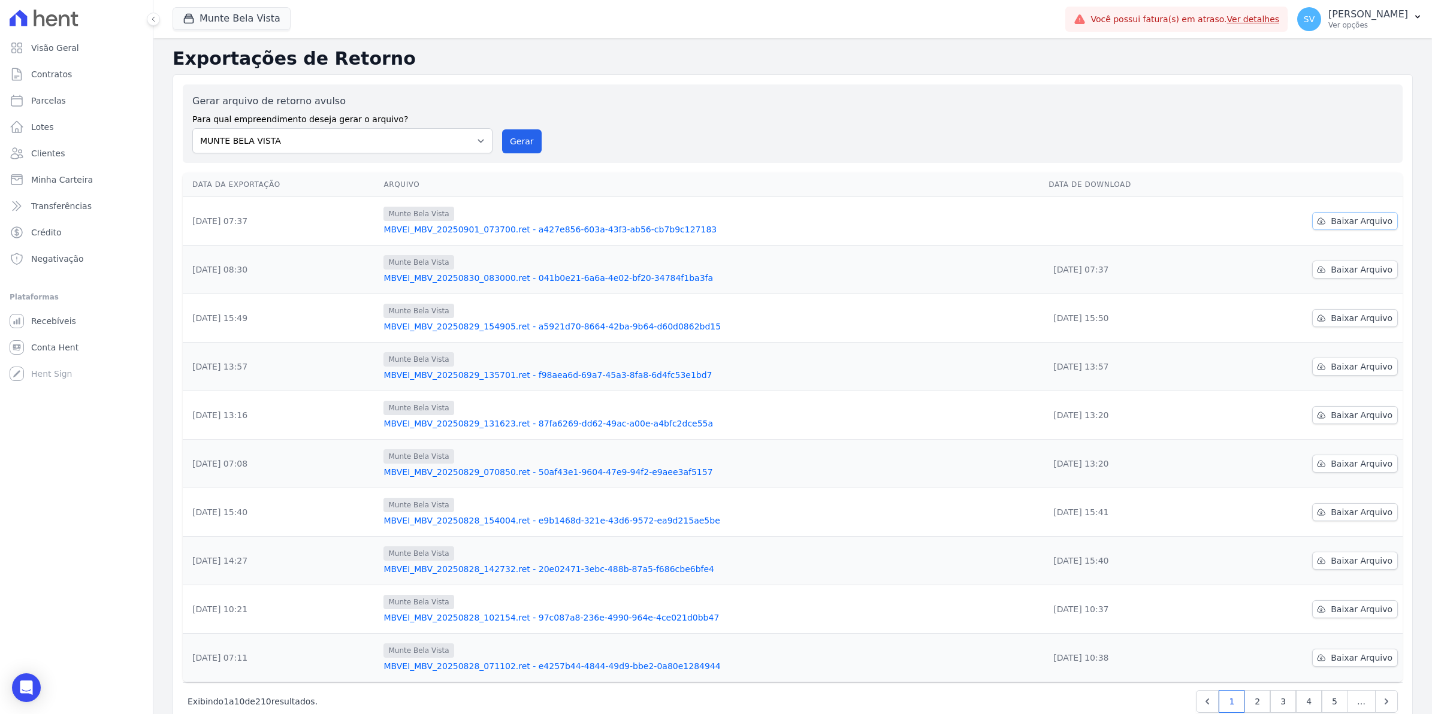
click at [1359, 219] on span "Baixar Arquivo" at bounding box center [1361, 221] width 62 height 12
click at [59, 75] on span "Contratos" at bounding box center [51, 74] width 41 height 12
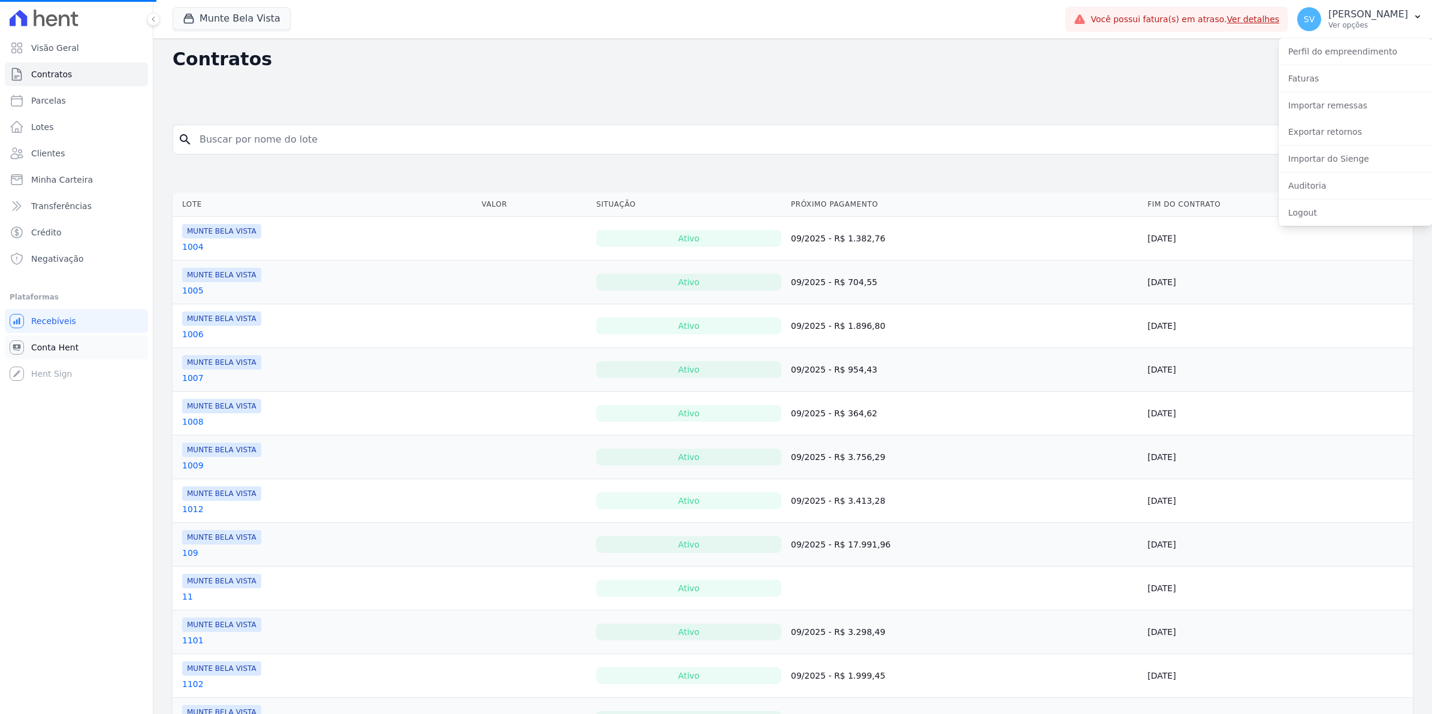
click at [35, 347] on span "Conta Hent" at bounding box center [54, 347] width 47 height 12
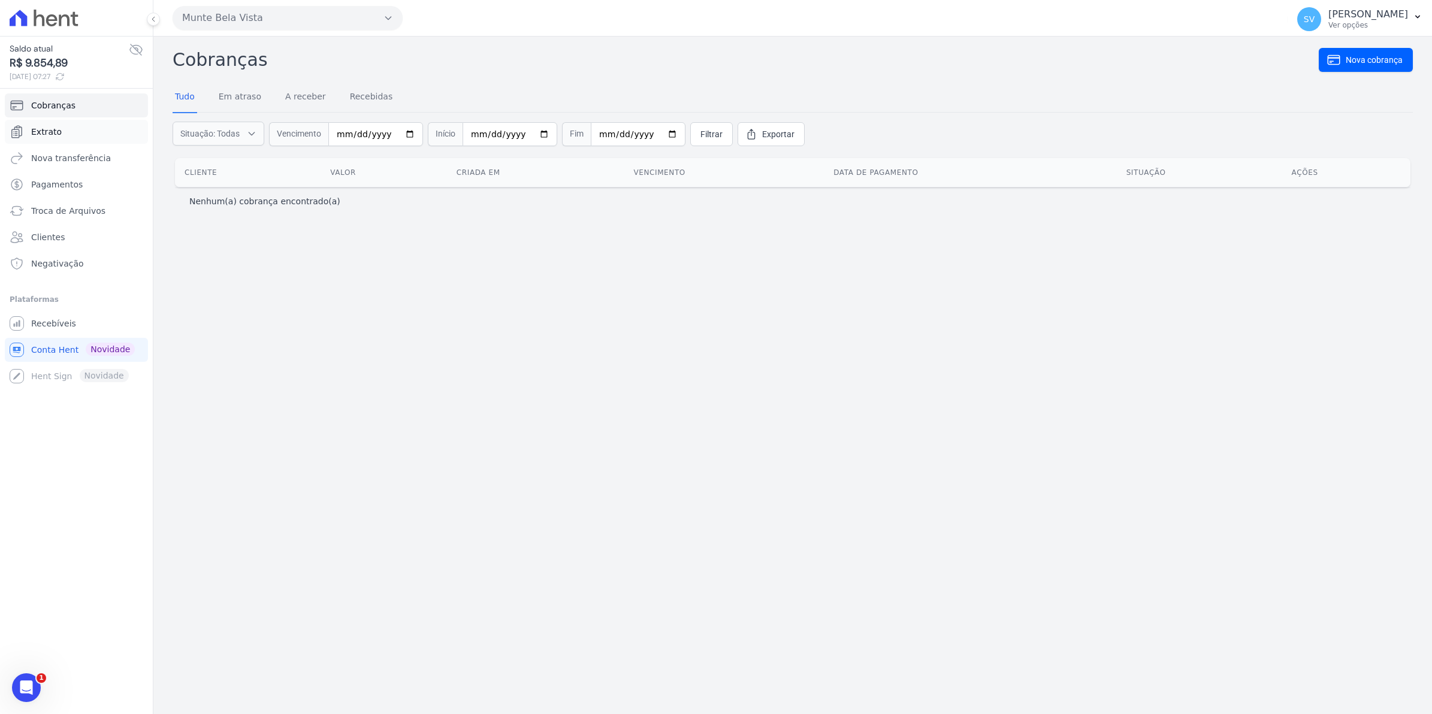
click at [58, 135] on link "Extrato" at bounding box center [76, 132] width 143 height 24
click at [66, 99] on link "Cobranças" at bounding box center [76, 105] width 143 height 24
click at [74, 320] on link "Recebíveis" at bounding box center [76, 323] width 143 height 24
